Goal: Information Seeking & Learning: Learn about a topic

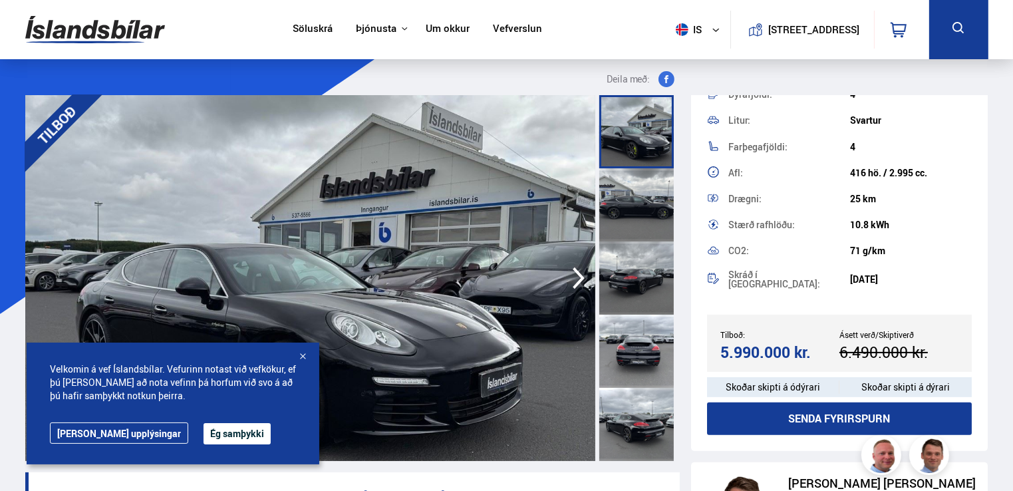
scroll to position [378, 0]
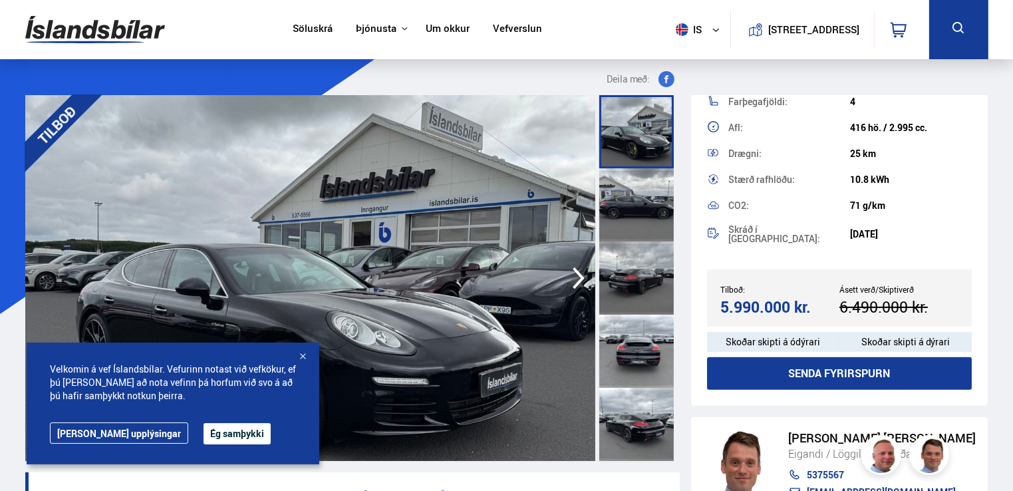
click at [301, 355] on div at bounding box center [302, 356] width 13 height 13
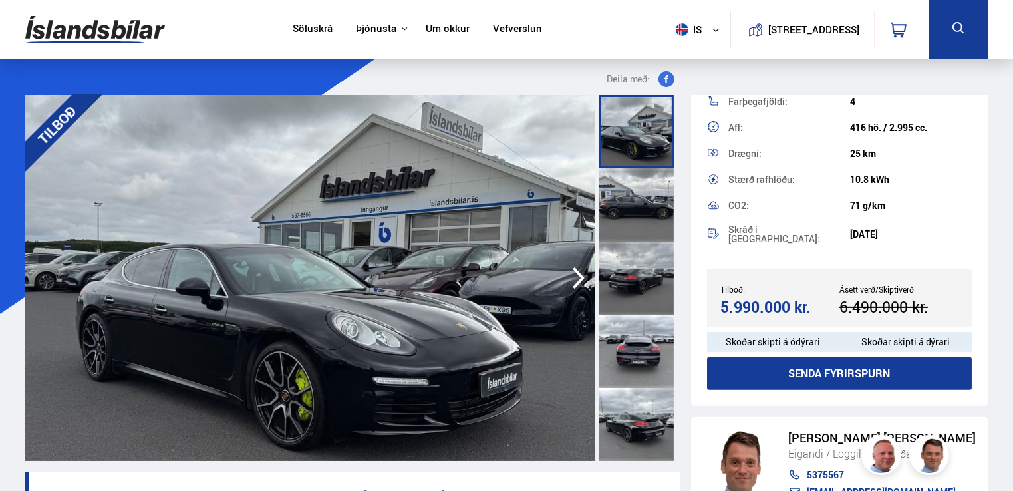
click at [579, 274] on icon "button" at bounding box center [579, 278] width 12 height 22
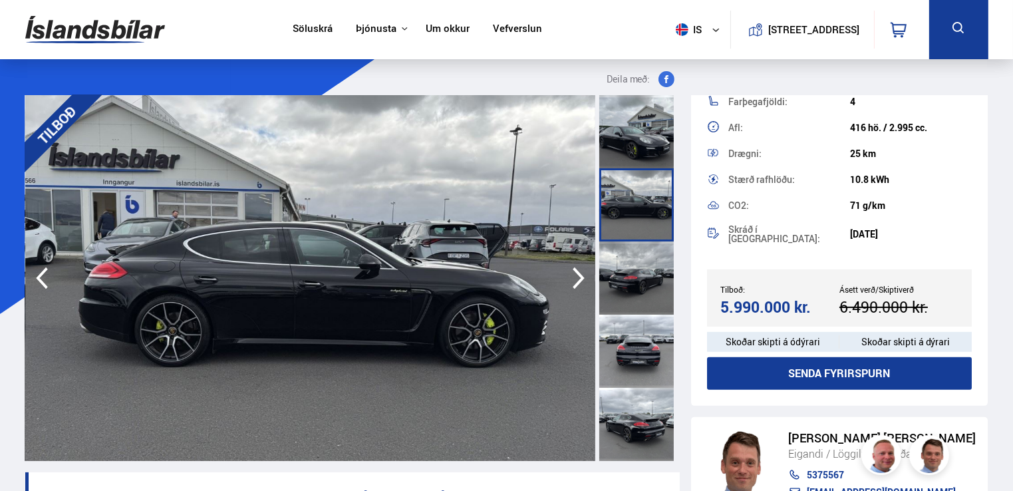
click at [579, 274] on icon "button" at bounding box center [579, 278] width 12 height 22
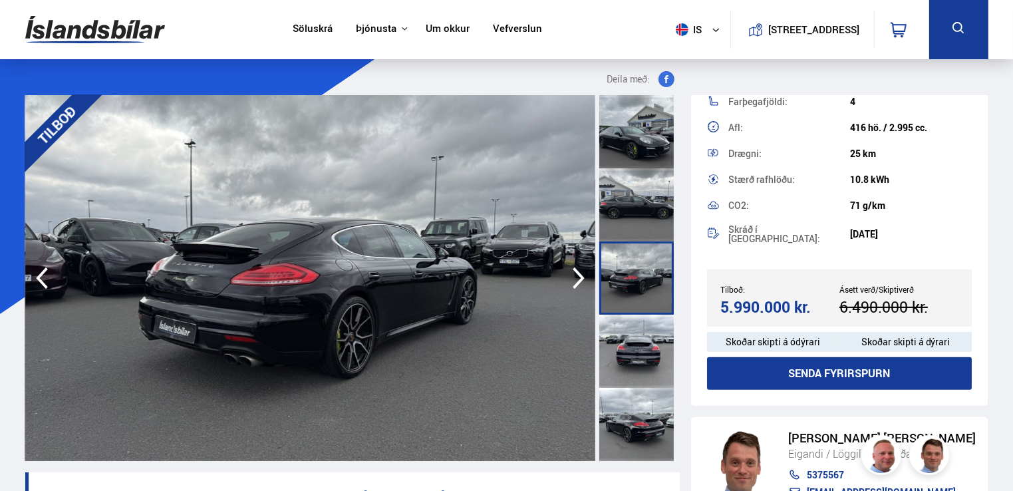
click at [579, 274] on icon "button" at bounding box center [579, 278] width 12 height 22
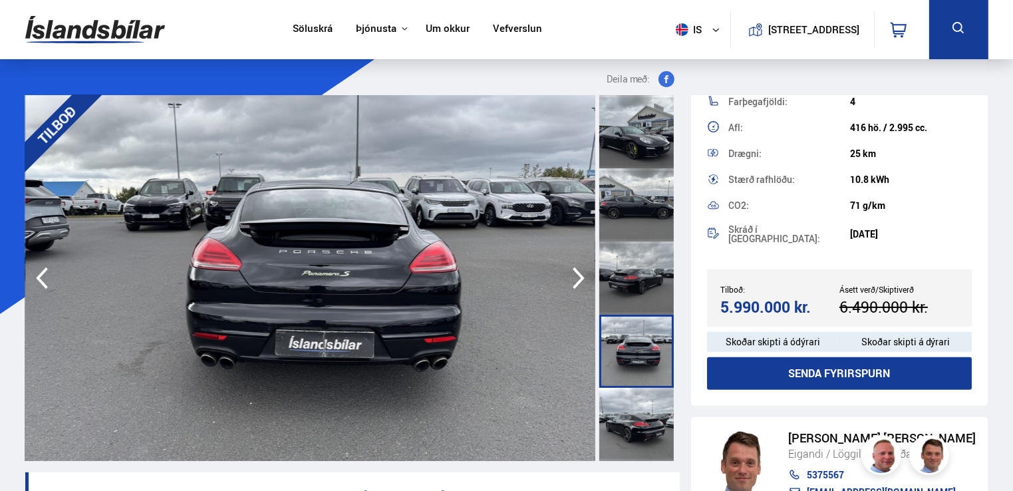
click at [579, 275] on icon "button" at bounding box center [579, 278] width 12 height 22
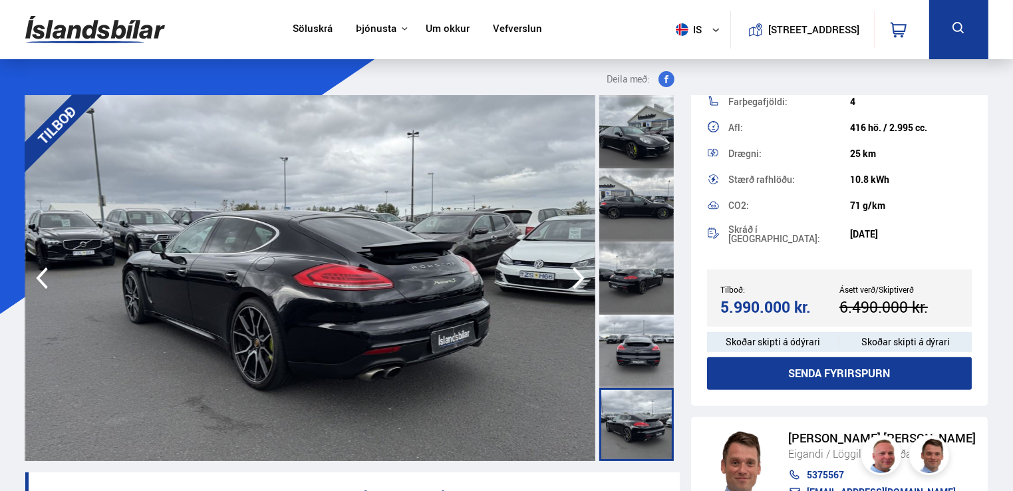
click at [579, 275] on icon "button" at bounding box center [579, 278] width 12 height 22
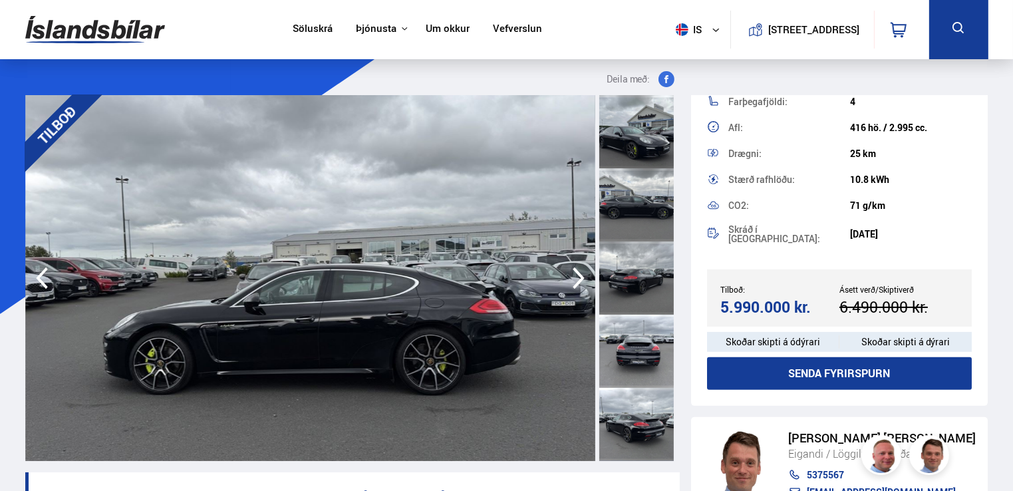
click at [579, 275] on icon "button" at bounding box center [579, 278] width 12 height 22
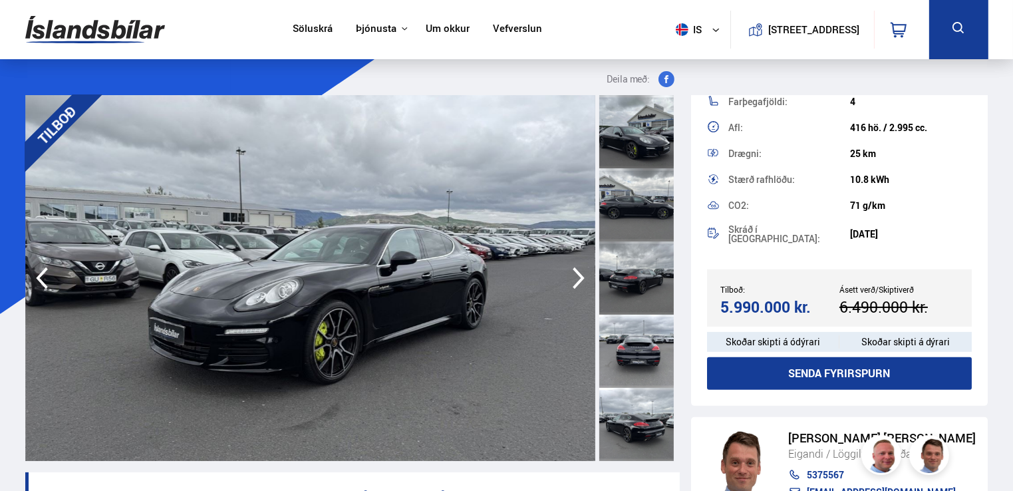
click at [579, 275] on icon "button" at bounding box center [579, 278] width 12 height 22
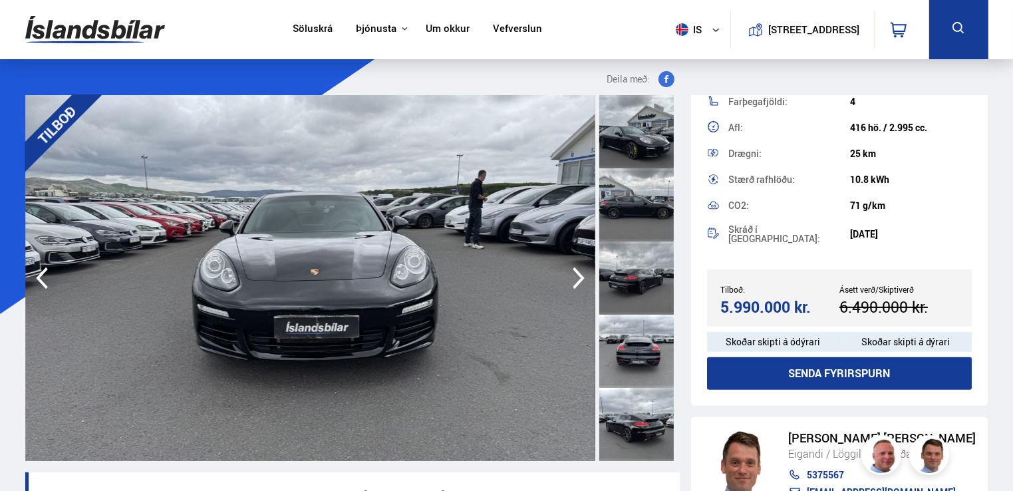
click at [579, 275] on icon "button" at bounding box center [579, 278] width 12 height 22
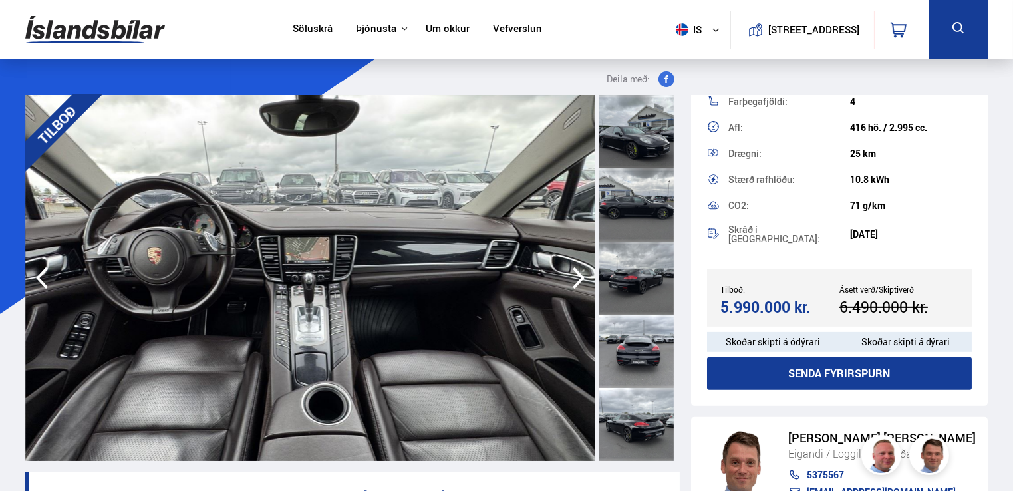
click at [579, 275] on icon "button" at bounding box center [579, 278] width 12 height 22
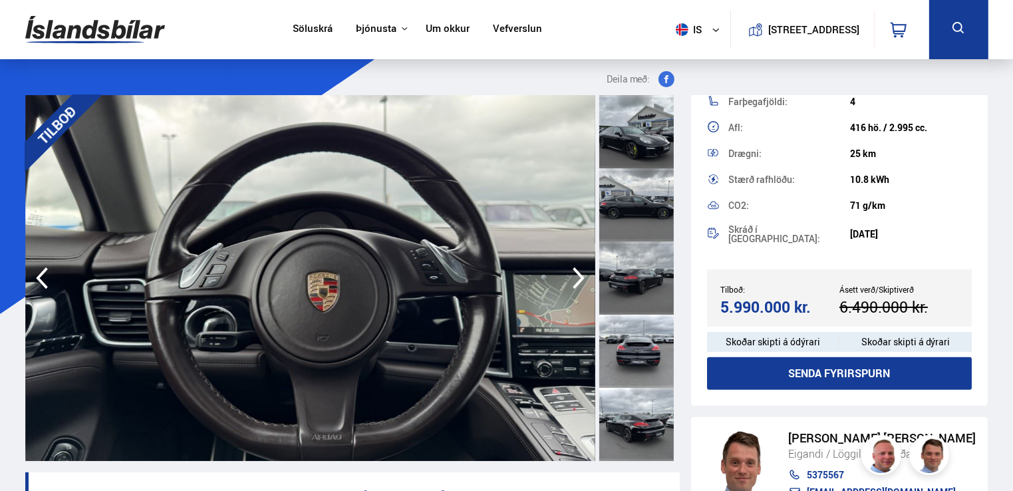
click at [579, 275] on icon "button" at bounding box center [579, 278] width 12 height 22
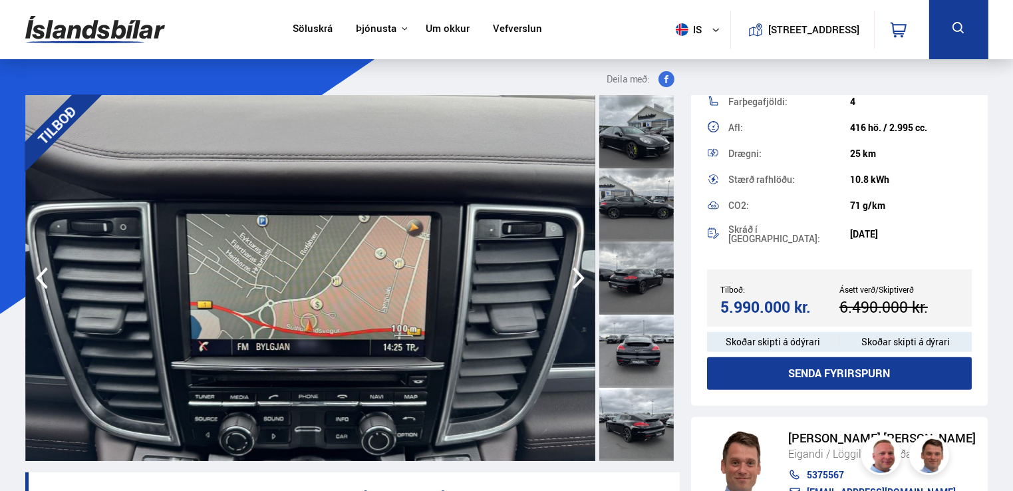
click at [581, 275] on icon "button" at bounding box center [579, 278] width 12 height 22
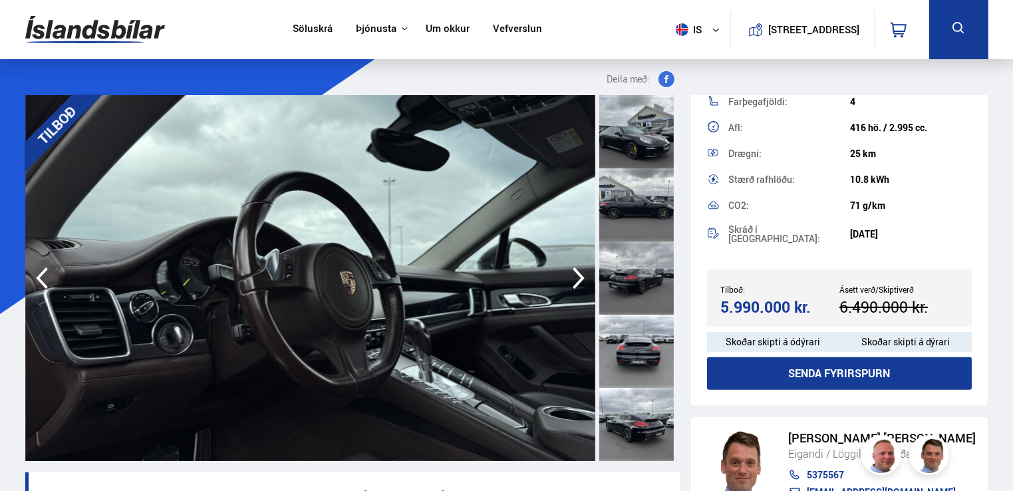
click at [581, 275] on icon "button" at bounding box center [579, 278] width 12 height 22
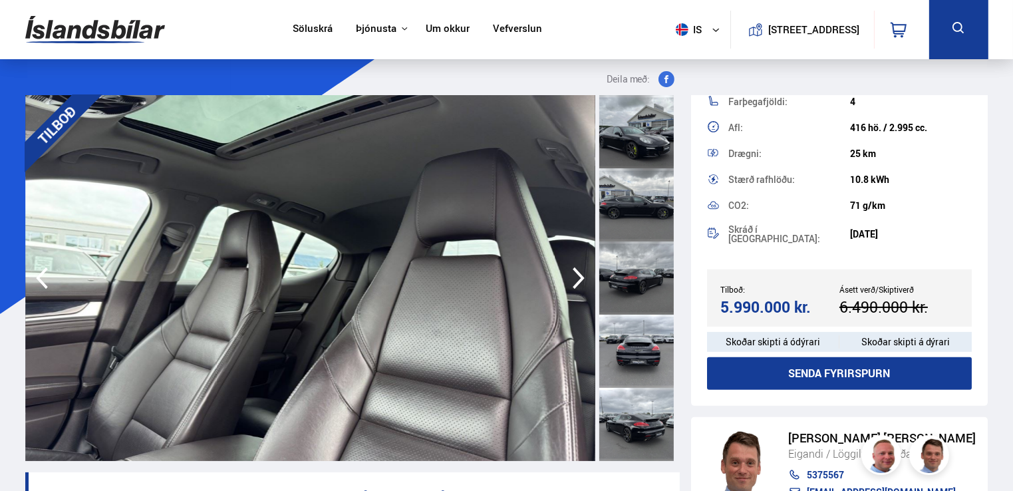
click at [581, 275] on icon "button" at bounding box center [579, 278] width 12 height 22
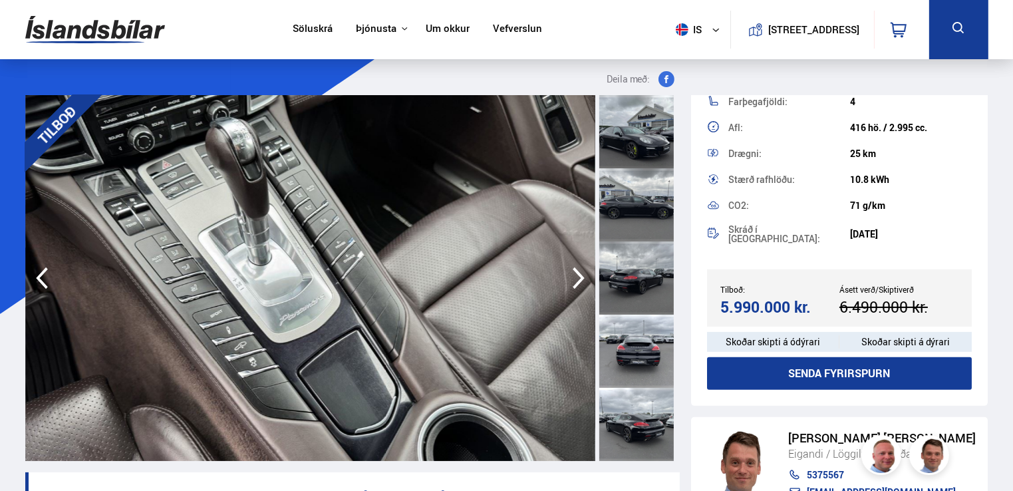
click at [581, 275] on icon "button" at bounding box center [579, 278] width 12 height 22
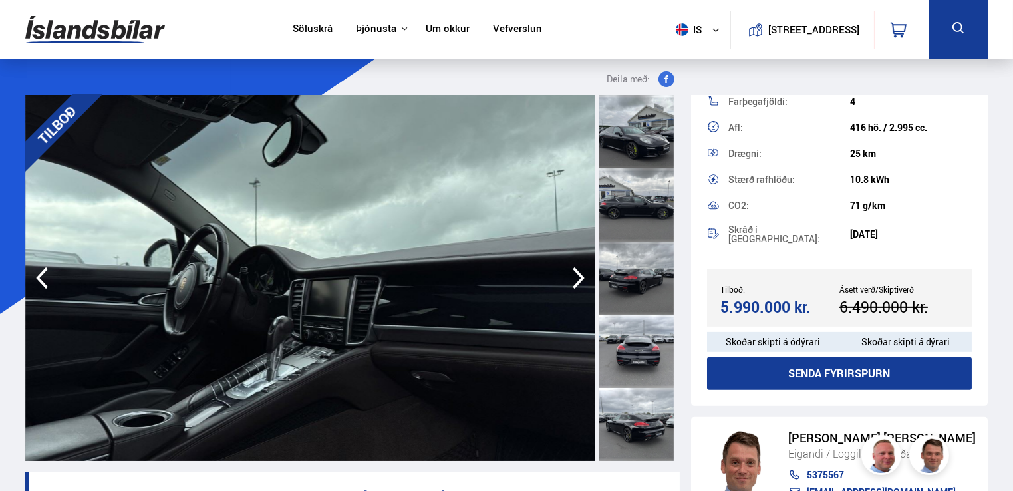
click at [581, 275] on icon "button" at bounding box center [579, 278] width 12 height 22
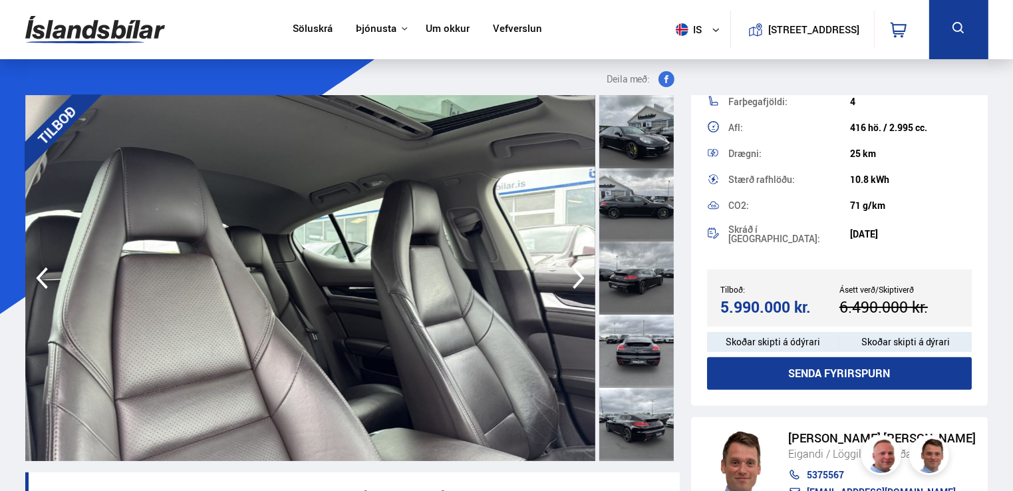
click at [581, 275] on icon "button" at bounding box center [579, 278] width 12 height 22
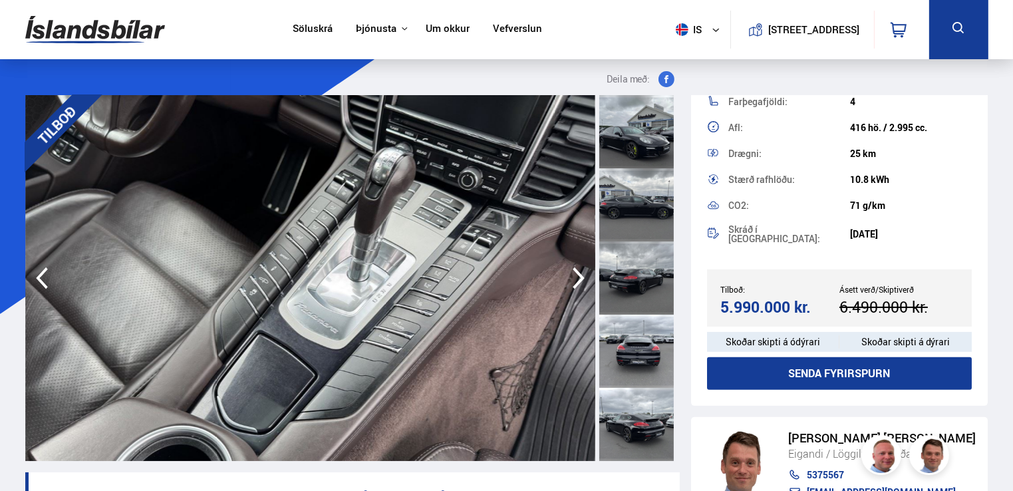
click at [581, 275] on icon "button" at bounding box center [579, 278] width 12 height 22
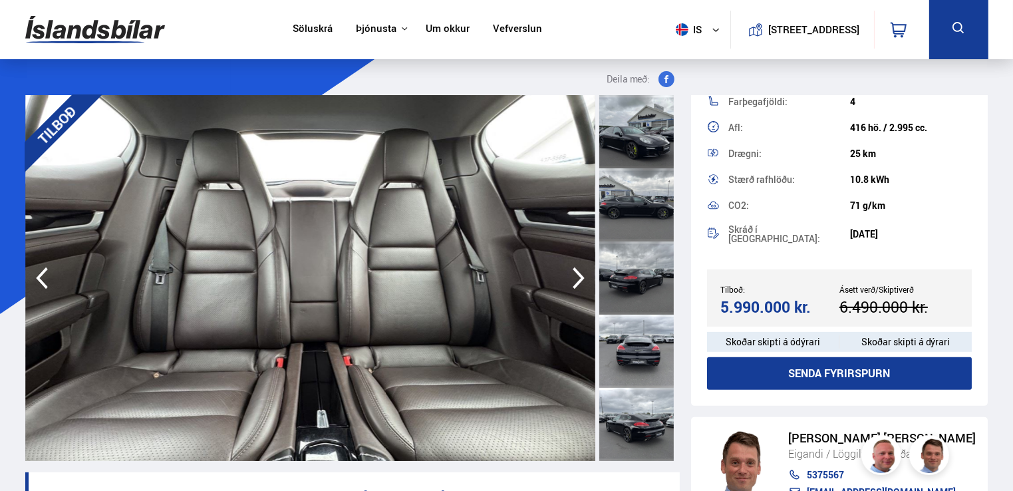
click at [581, 275] on icon "button" at bounding box center [579, 278] width 12 height 22
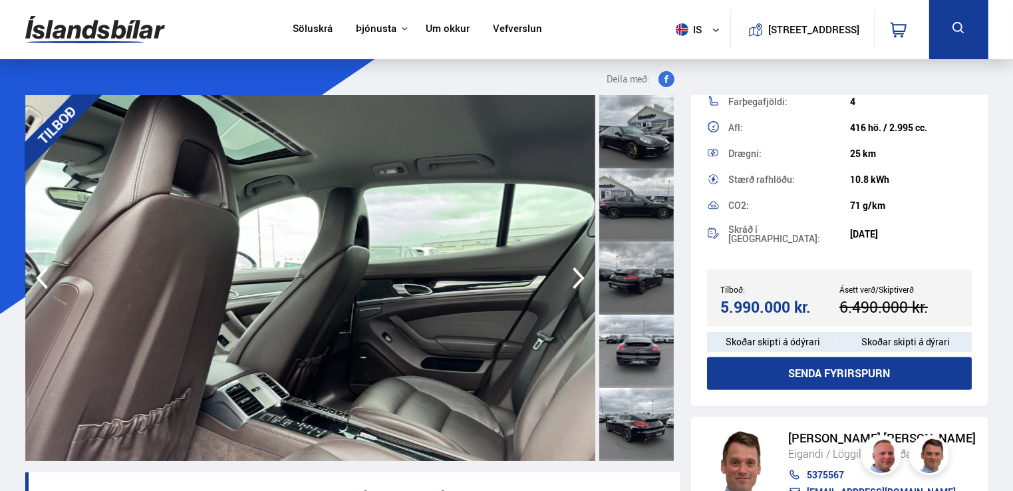
click at [581, 275] on icon "button" at bounding box center [579, 278] width 12 height 22
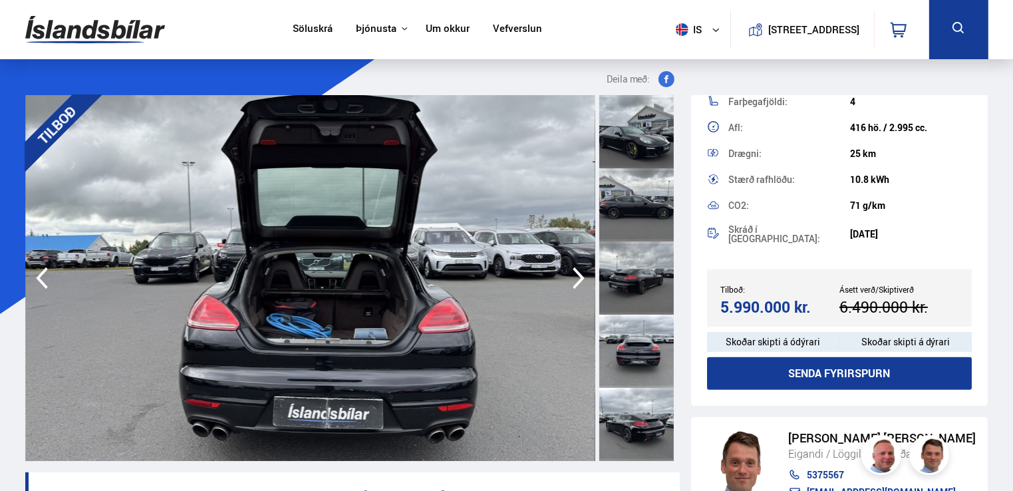
click at [581, 275] on icon "button" at bounding box center [579, 278] width 12 height 22
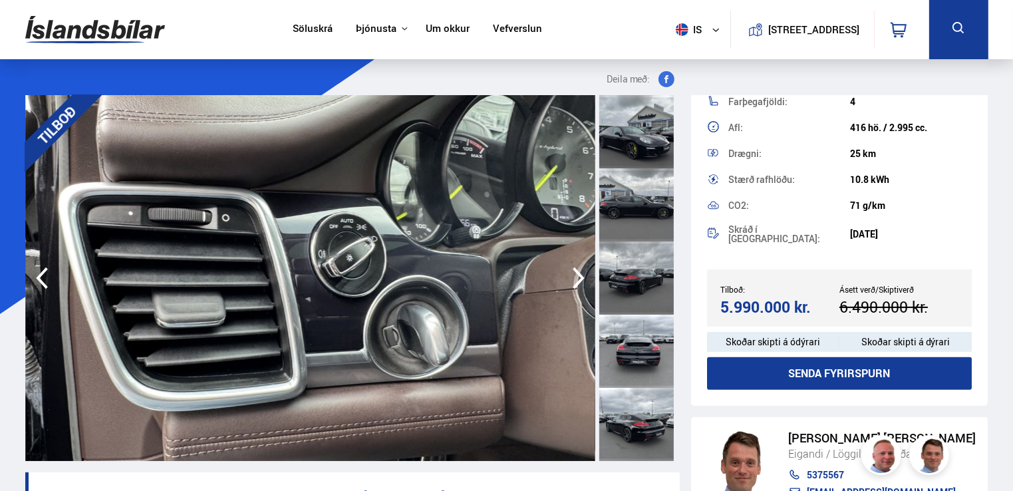
click at [581, 275] on icon "button" at bounding box center [579, 278] width 12 height 22
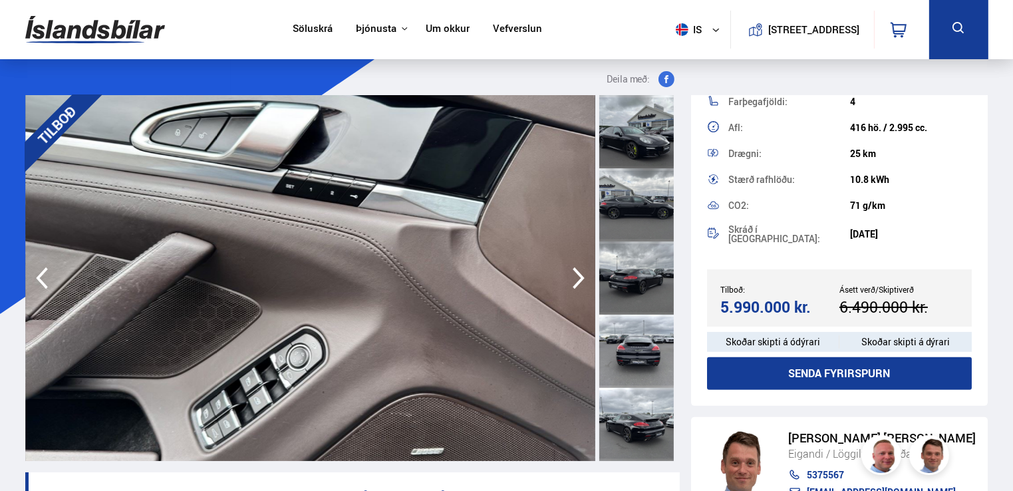
click at [581, 275] on icon "button" at bounding box center [579, 278] width 12 height 22
